Goal: Information Seeking & Learning: Learn about a topic

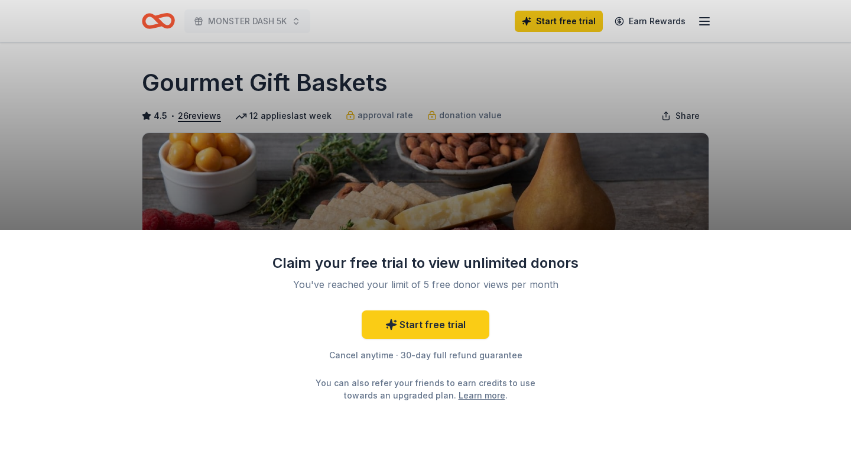
scroll to position [40, 0]
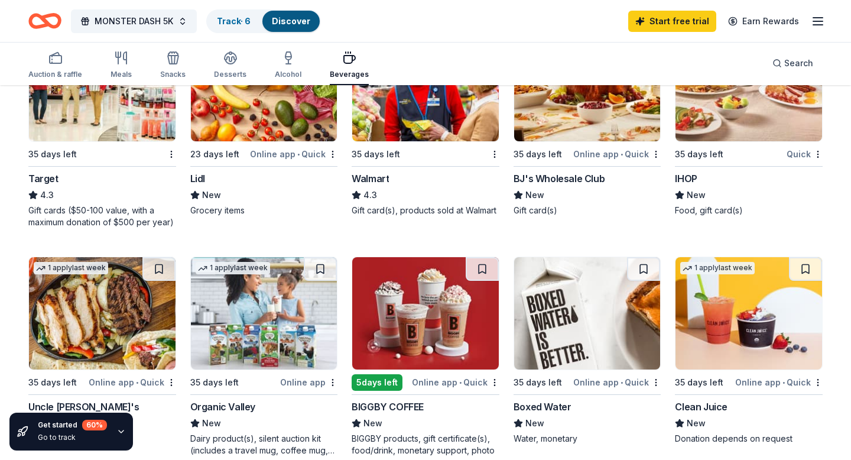
scroll to position [748, 0]
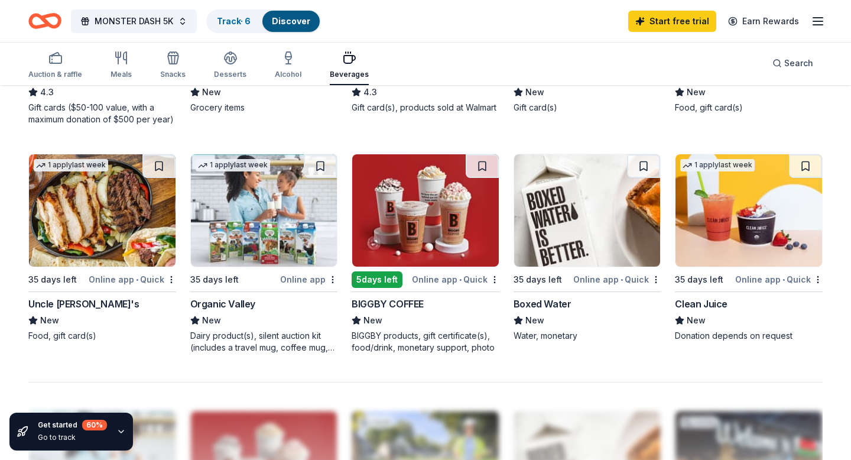
click at [312, 278] on div "Online app" at bounding box center [308, 279] width 57 height 15
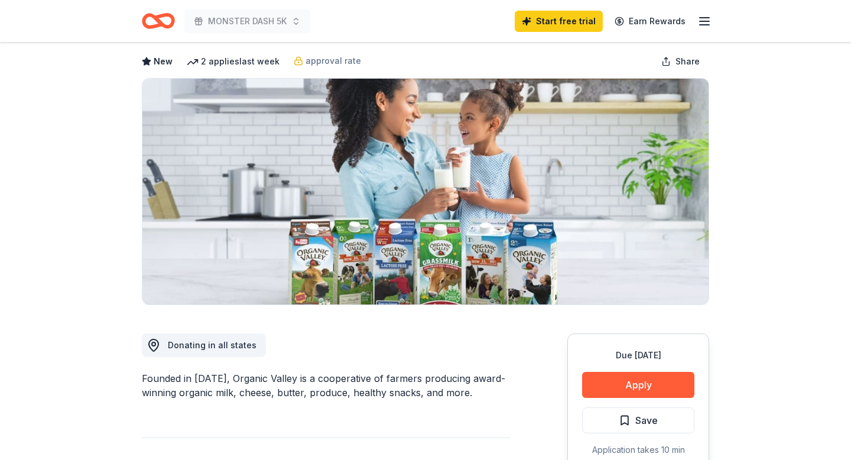
scroll to position [152, 0]
